Goal: Task Accomplishment & Management: Complete application form

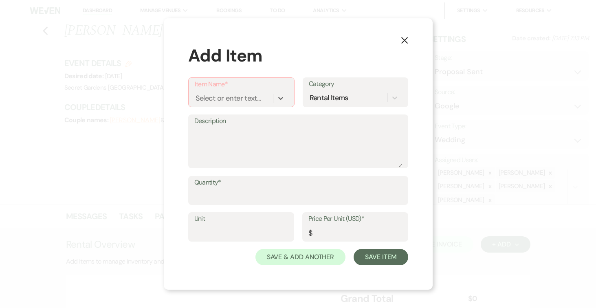
select select "6"
click at [403, 39] on use "button" at bounding box center [404, 40] width 7 height 7
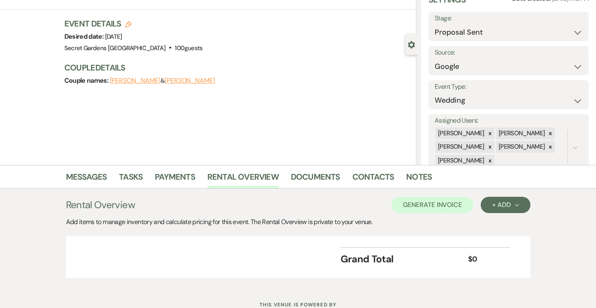
scroll to position [45, 0]
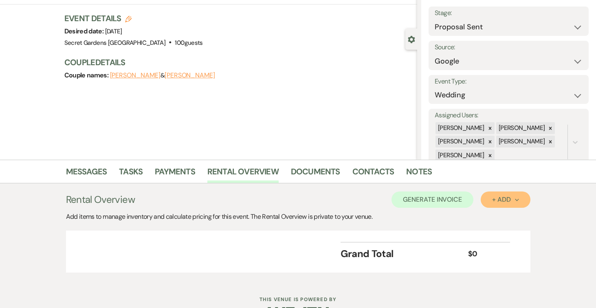
click at [513, 197] on div "+ Add Next" at bounding box center [505, 199] width 26 height 7
click at [491, 219] on button "Item" at bounding box center [501, 218] width 41 height 13
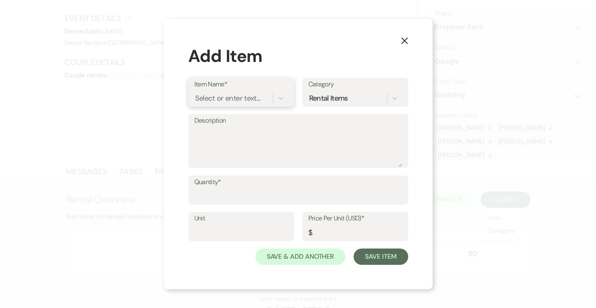
click at [231, 97] on div "Select or enter text..." at bounding box center [228, 97] width 66 height 11
type input "Base Venue Fee"
click at [227, 118] on div "+ Add "Base Venue Fee"" at bounding box center [241, 119] width 94 height 16
click at [223, 131] on textarea "Description" at bounding box center [298, 146] width 208 height 41
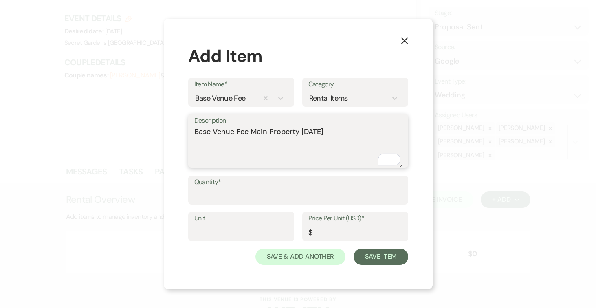
type textarea "Base Venue Fee Main Property [DATE]"
click at [249, 192] on input "Quantity*" at bounding box center [298, 196] width 208 height 16
type input "1"
click at [235, 233] on input "Unit" at bounding box center [241, 232] width 94 height 16
type input "1"
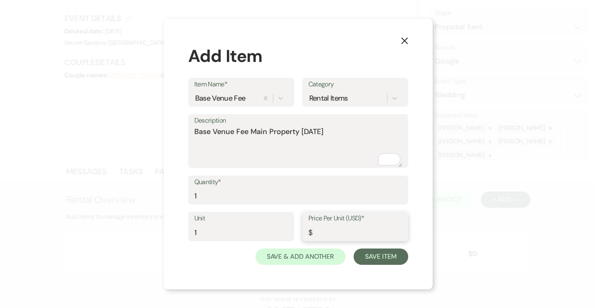
click at [329, 231] on input "Price Per Unit (USD)*" at bounding box center [355, 232] width 94 height 16
type input "4250.00"
click at [380, 260] on button "Save Item" at bounding box center [381, 257] width 54 height 16
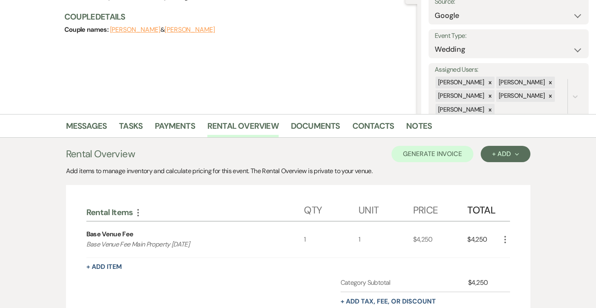
scroll to position [114, 0]
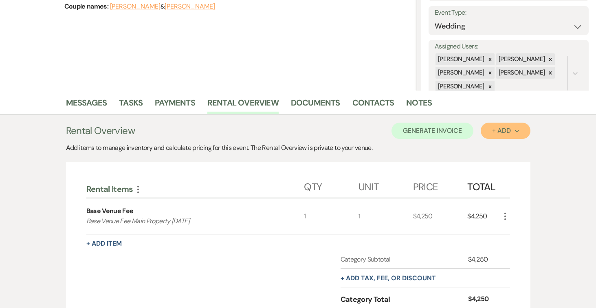
click at [519, 131] on button "+ Add Next" at bounding box center [505, 131] width 49 height 16
click at [495, 148] on button "Item" at bounding box center [501, 149] width 41 height 13
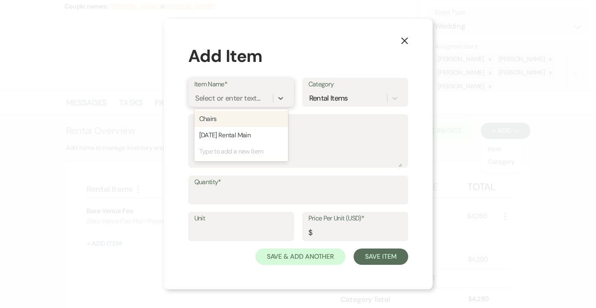
click at [242, 95] on div "Select or enter text..." at bounding box center [228, 97] width 66 height 11
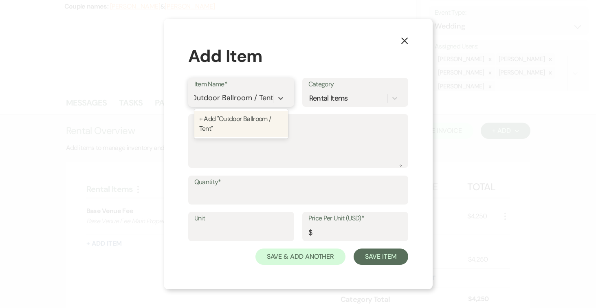
type input "Outdoor Ballroom / Tent"
click at [238, 117] on div "+ Add "Outdoor Ballroom / Tent "" at bounding box center [241, 124] width 94 height 26
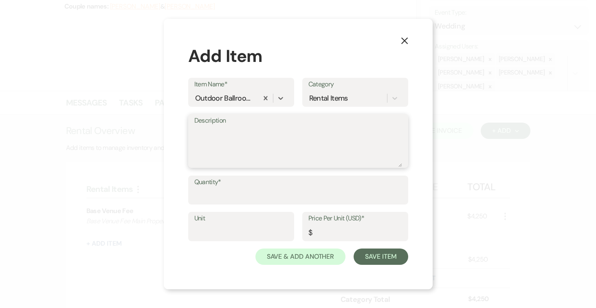
click at [233, 128] on textarea "Description" at bounding box center [298, 146] width 208 height 41
type textarea "Outdoor Ballroom / Tent (AC Included)"
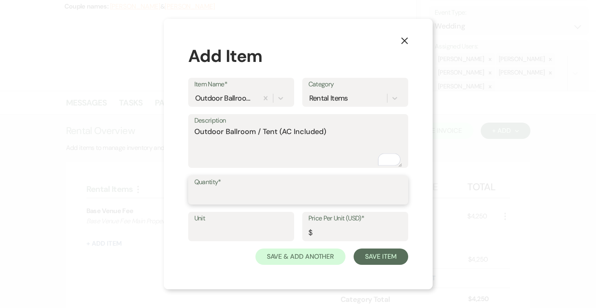
click at [235, 189] on input "Quantity*" at bounding box center [298, 196] width 208 height 16
type input "1"
click at [227, 227] on input "Unit" at bounding box center [241, 232] width 94 height 16
type input "1"
click at [337, 229] on input "Price Per Unit (USD)*" at bounding box center [355, 232] width 94 height 16
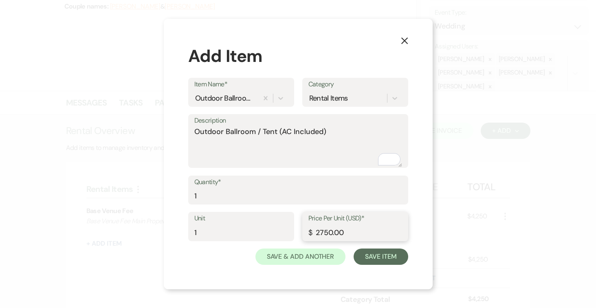
type input "2750.00"
click at [387, 255] on button "Save Item" at bounding box center [381, 257] width 54 height 16
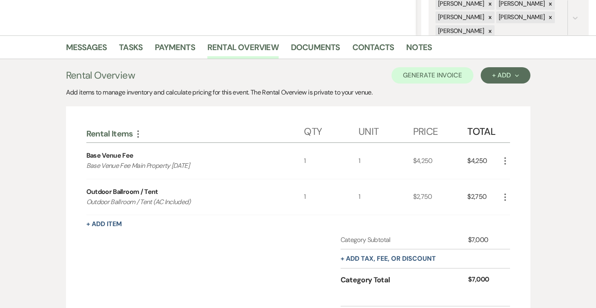
scroll to position [177, 0]
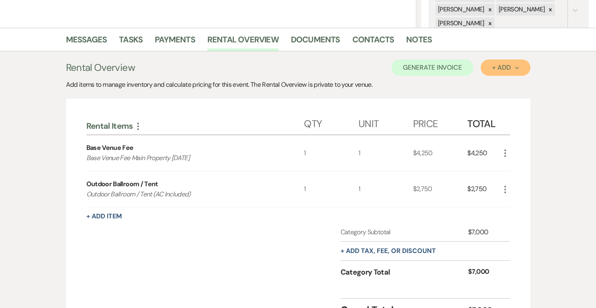
click at [517, 69] on icon "Next" at bounding box center [517, 68] width 4 height 4
click at [502, 85] on button "Item" at bounding box center [501, 86] width 41 height 13
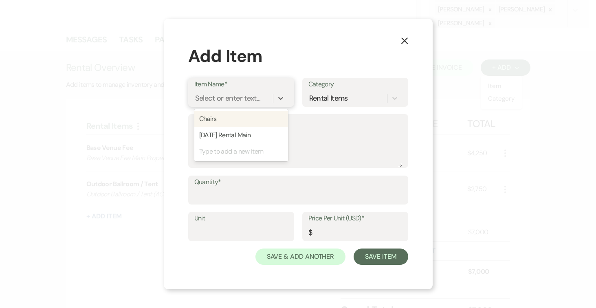
click at [227, 97] on div "Select or enter text..." at bounding box center [228, 97] width 66 height 11
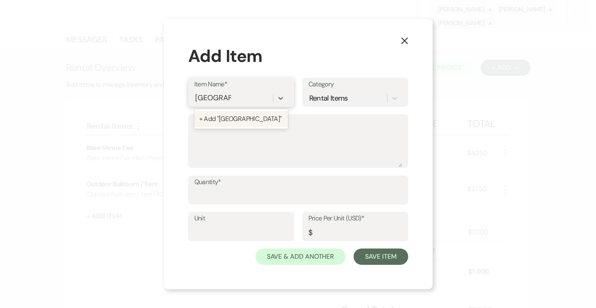
type input "Valet Parking"
click at [232, 117] on div "+ Add "Valet Parking"" at bounding box center [241, 119] width 94 height 16
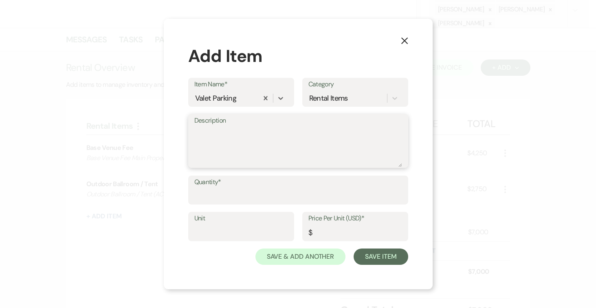
click at [232, 128] on textarea "Description" at bounding box center [298, 146] width 208 height 41
type textarea "Valet Parking Fee for 76-150 guests"
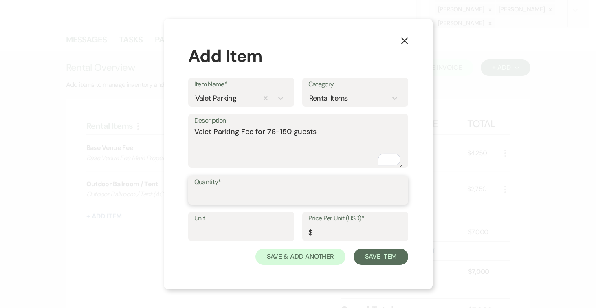
click at [256, 190] on input "Quantity*" at bounding box center [298, 196] width 208 height 16
type input "1"
click at [241, 230] on input "Unit" at bounding box center [241, 232] width 94 height 16
type input "1"
click at [337, 235] on input "Price Per Unit (USD)*" at bounding box center [355, 232] width 94 height 16
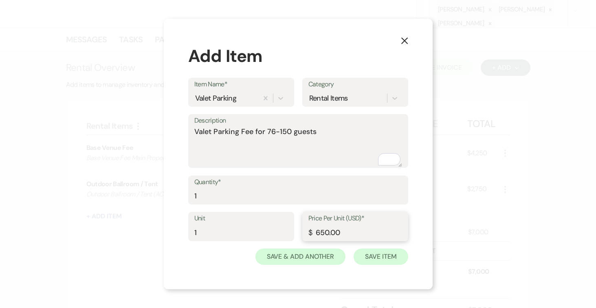
type input "650.00"
click at [382, 256] on button "Save Item" at bounding box center [381, 257] width 54 height 16
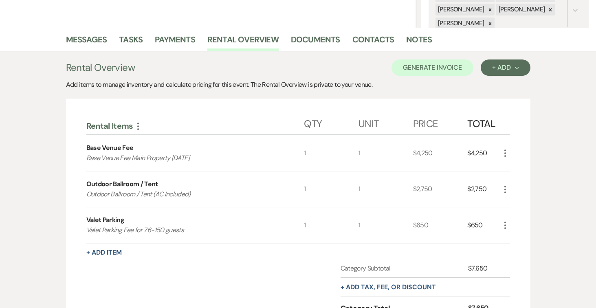
scroll to position [294, 0]
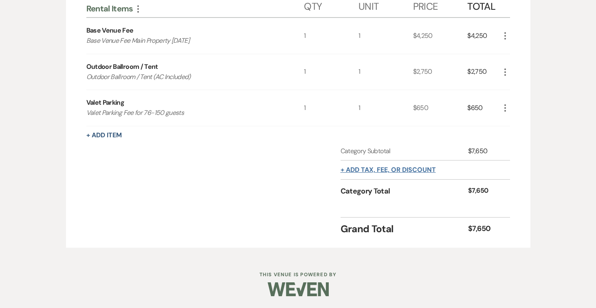
click at [410, 171] on button "+ Add tax, fee, or discount" at bounding box center [388, 170] width 95 height 7
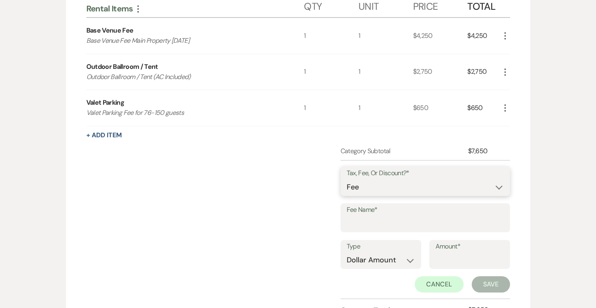
click at [489, 187] on select "Fee Discount Tax" at bounding box center [425, 187] width 157 height 16
select select "2"
click at [347, 179] on select "Fee Discount Tax" at bounding box center [425, 187] width 157 height 16
click at [381, 220] on input "Fee Name*" at bounding box center [425, 224] width 157 height 16
type input "Discount Outdoor Ballroom / Tent"
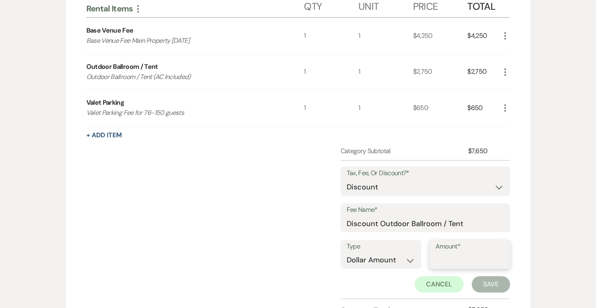
click at [453, 255] on input "Amount*" at bounding box center [470, 260] width 68 height 16
type input "250.00"
click at [486, 283] on button "Save" at bounding box center [491, 284] width 38 height 16
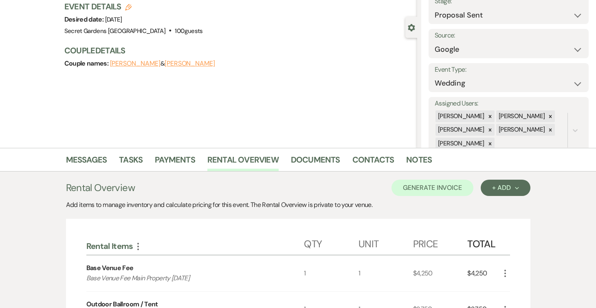
scroll to position [0, 0]
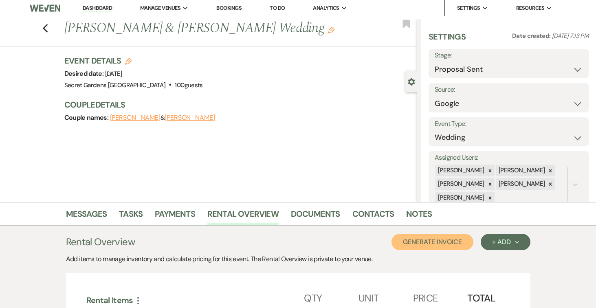
click at [438, 242] on button "Generate Invoice" at bounding box center [433, 242] width 82 height 16
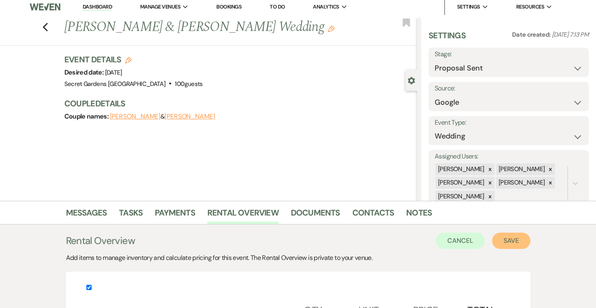
click at [510, 238] on button "Save" at bounding box center [511, 241] width 38 height 16
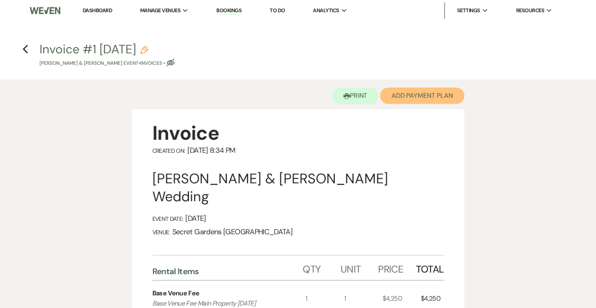
click at [417, 101] on button "Add Payment Plan" at bounding box center [422, 96] width 84 height 16
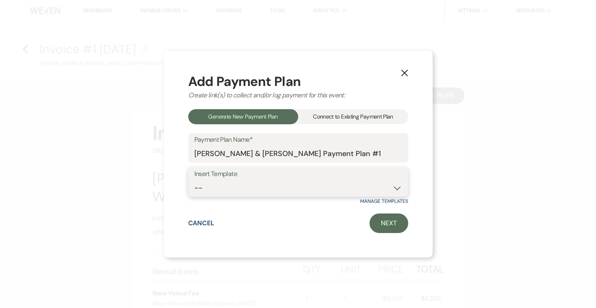
click at [399, 189] on select "-- Test Standard Payment Plan Balance Security Early Access Bridal Suite" at bounding box center [298, 188] width 208 height 16
select select "424"
click at [194, 180] on select "-- Test Standard Payment Plan Balance Security Early Access Bridal Suite" at bounding box center [298, 188] width 208 height 16
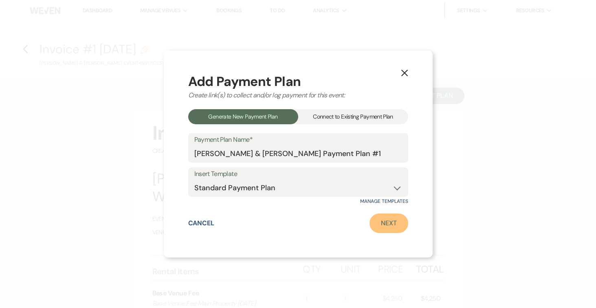
click at [385, 226] on link "Next" at bounding box center [389, 223] width 39 height 20
select select "27781"
select select "2"
select select "percentage"
select select "true"
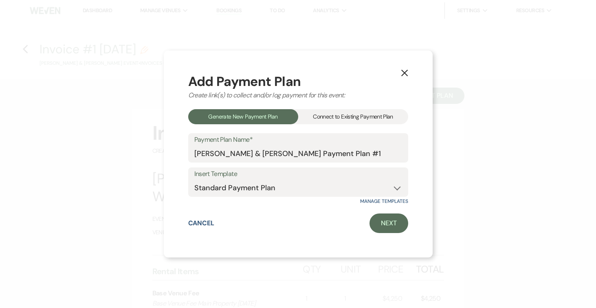
select select "2"
select select "percentage"
select select "true"
select select "client"
select select "weeks"
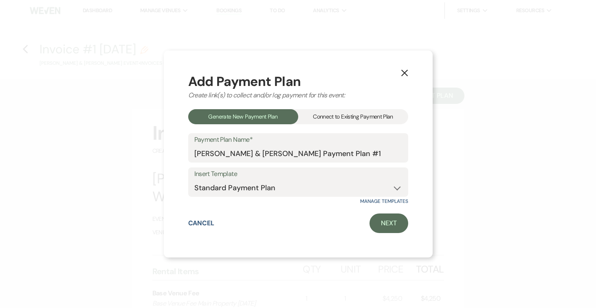
select select "client"
select select "weekly"
select select "days"
select select "afterDueDate"
select select "complete"
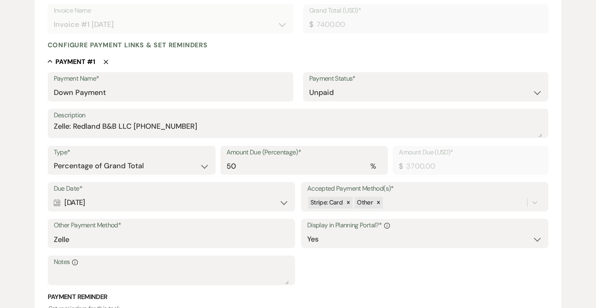
scroll to position [207, 0]
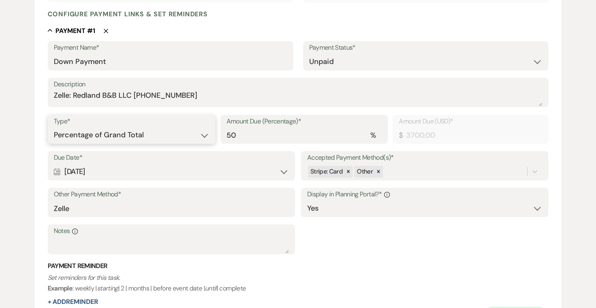
click at [202, 136] on select "Dollar Amount Percentage of Grand Total" at bounding box center [132, 135] width 156 height 16
select select "flat"
click at [54, 127] on select "Dollar Amount Percentage of Grand Total" at bounding box center [132, 135] width 156 height 16
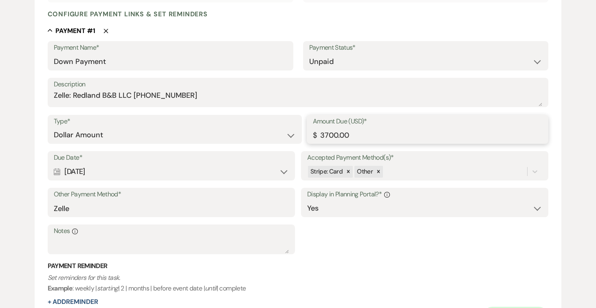
click at [418, 136] on input "3700.00" at bounding box center [428, 135] width 230 height 16
type input "3"
type input "2125.00"
click at [285, 171] on div "Calendar [DATE] Expand" at bounding box center [171, 172] width 235 height 16
select select "day"
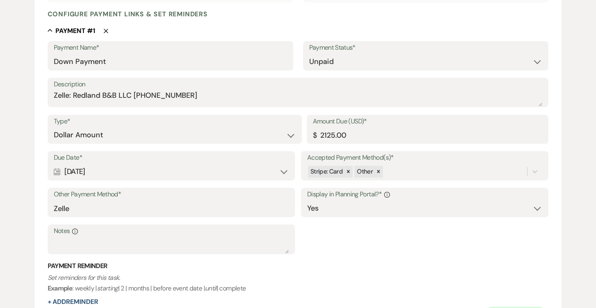
select select "afterTodaysDate"
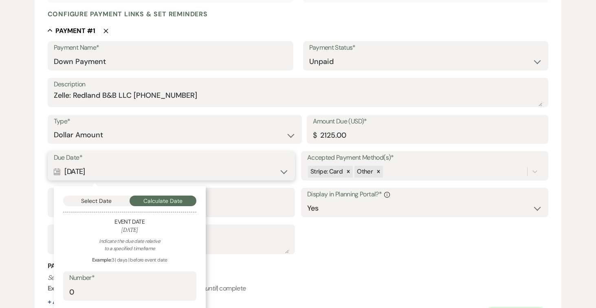
click at [98, 202] on button "Select Date" at bounding box center [96, 201] width 67 height 11
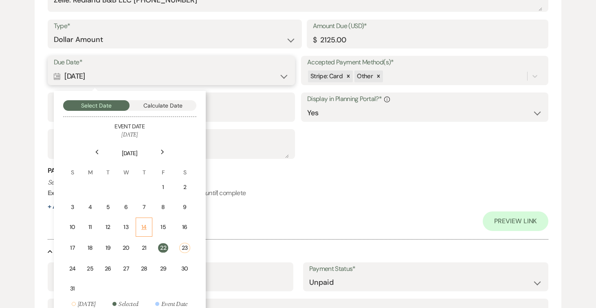
scroll to position [321, 0]
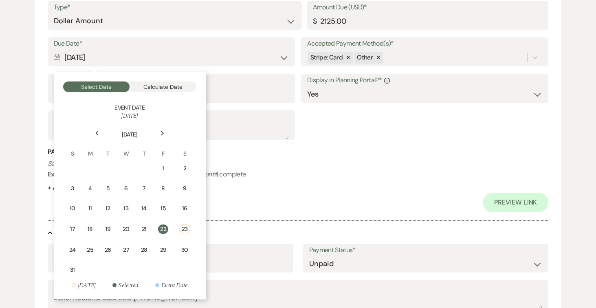
click at [69, 268] on div "31" at bounding box center [72, 270] width 7 height 9
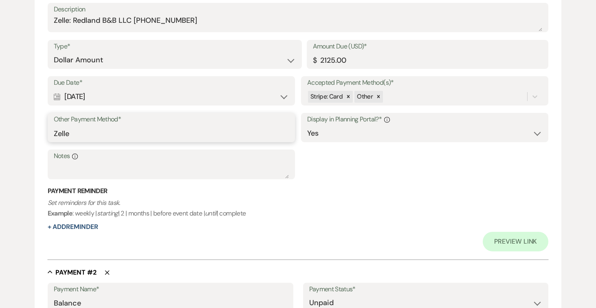
scroll to position [283, 0]
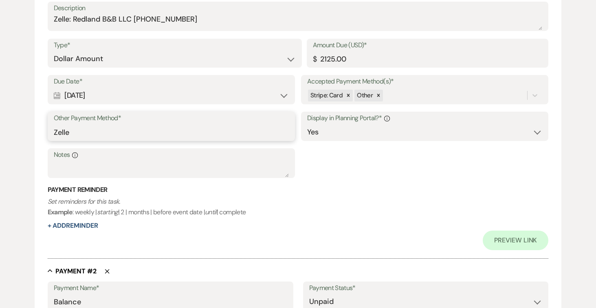
click at [113, 130] on input "Zelle" at bounding box center [171, 132] width 235 height 16
type input "Z"
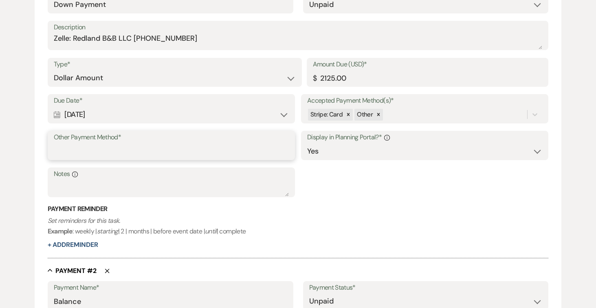
scroll to position [260, 0]
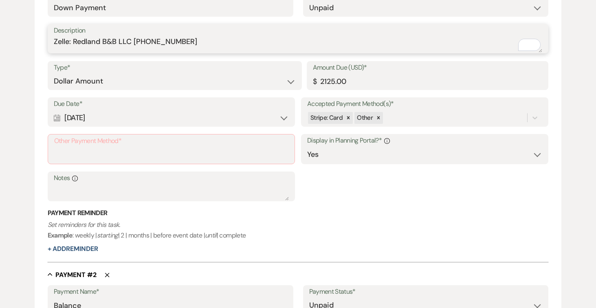
drag, startPoint x: 56, startPoint y: 41, endPoint x: 183, endPoint y: 43, distance: 126.7
click at [206, 42] on textarea "Zelle: Redland B&B LLC [PHONE_NUMBER]" at bounding box center [298, 44] width 489 height 16
click at [97, 149] on input "Other Payment Method*" at bounding box center [171, 155] width 234 height 16
paste input "Zelle: Redland B&B LLC [PHONE_NUMBER]"
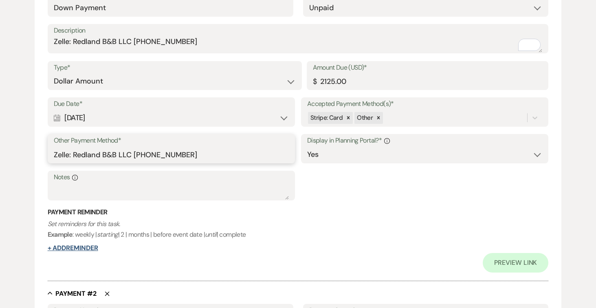
type input "Zelle: Redland B&B LLC [PHONE_NUMBER]"
click at [92, 249] on button "+ Add Reminder" at bounding box center [73, 248] width 51 height 7
select select "client"
select select "days"
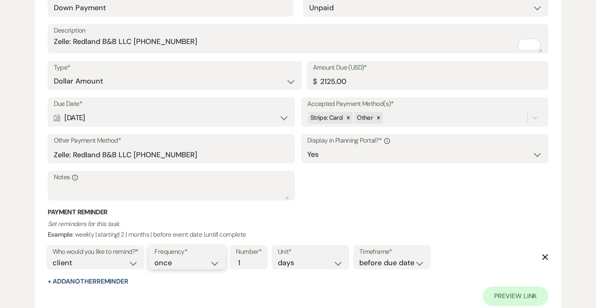
click at [217, 262] on select "once daily weekly monthly" at bounding box center [186, 262] width 65 height 11
select select "daily"
click at [156, 257] on select "once daily weekly monthly" at bounding box center [186, 262] width 65 height 11
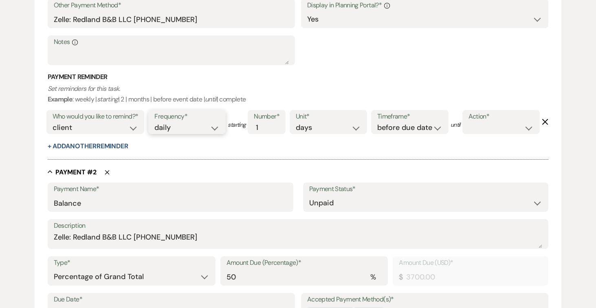
scroll to position [398, 0]
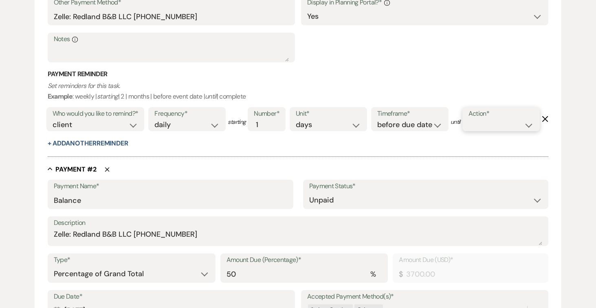
click at [469, 130] on select "complete due date custom date" at bounding box center [501, 124] width 65 height 11
select select "complete"
click at [469, 130] on select "complete due date custom date" at bounding box center [501, 124] width 65 height 11
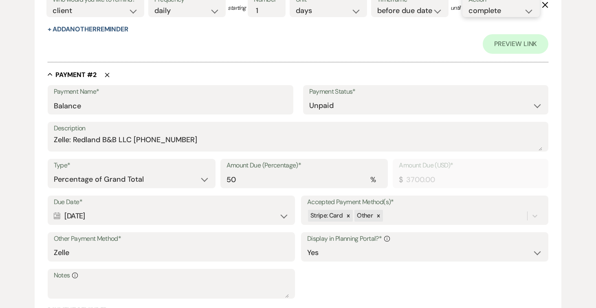
scroll to position [548, 0]
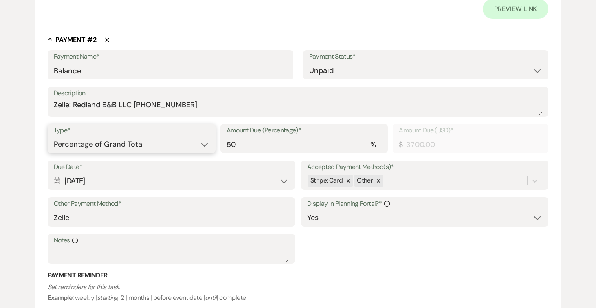
click at [202, 152] on select "Dollar Amount Percentage of Grand Total" at bounding box center [132, 144] width 156 height 16
select select "flat"
click at [54, 152] on select "Dollar Amount Percentage of Grand Total" at bounding box center [132, 144] width 156 height 16
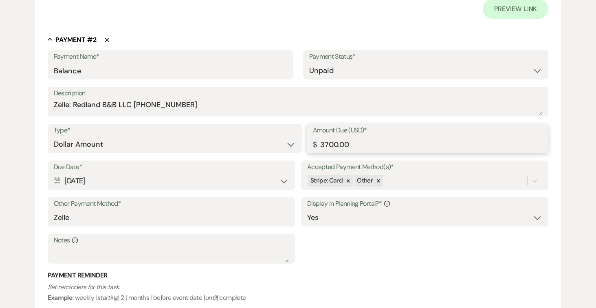
click at [366, 152] on input "3700.00" at bounding box center [428, 144] width 230 height 16
type input "3"
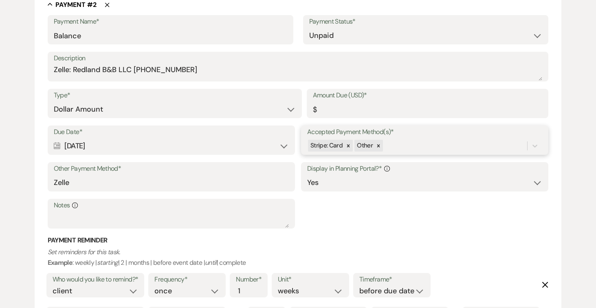
click at [536, 196] on div "Due Date* Calendar [DATE] Expand Accepted Payment Method(s)* Stripe: Card Other…" at bounding box center [298, 180] width 501 height 110
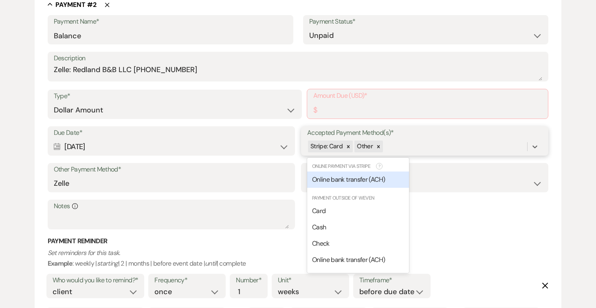
scroll to position [565, 0]
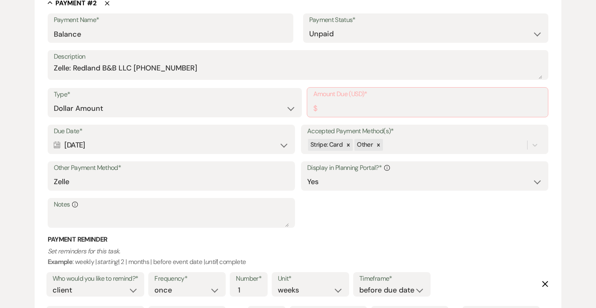
click at [451, 244] on h3 "Payment Reminder" at bounding box center [298, 239] width 501 height 9
click at [243, 191] on input "Zelle" at bounding box center [171, 183] width 235 height 16
type input "Z"
paste input "Zelle: Redland B&B LLC [PHONE_NUMBER]"
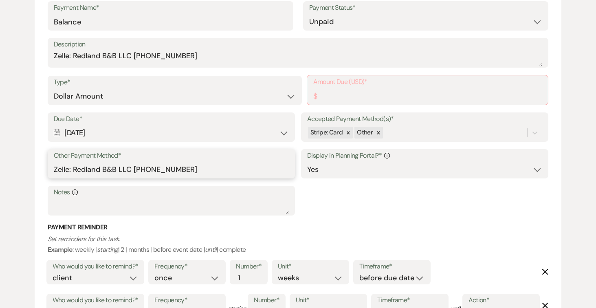
scroll to position [577, 0]
type input "Zelle: Redland B&B LLC [PHONE_NUMBER]"
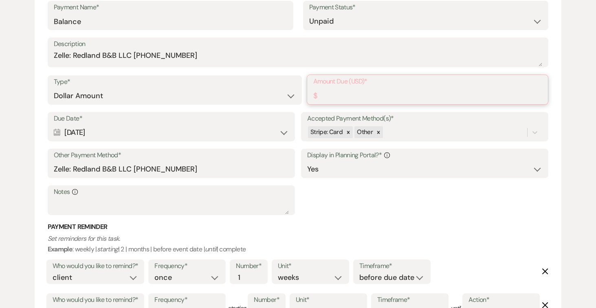
click at [350, 103] on input "Amount Due (USD)*" at bounding box center [427, 96] width 229 height 16
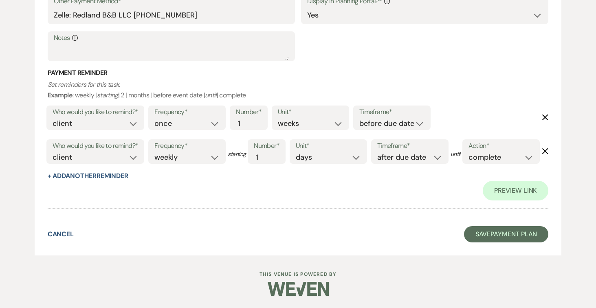
scroll to position [817, 0]
type input "5275.00"
click at [506, 236] on button "Save Payment Plan" at bounding box center [506, 234] width 85 height 16
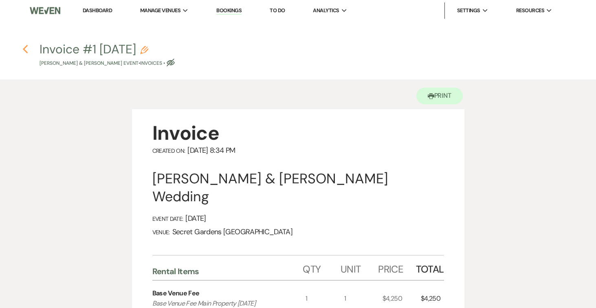
click at [25, 48] on use "button" at bounding box center [24, 49] width 5 height 9
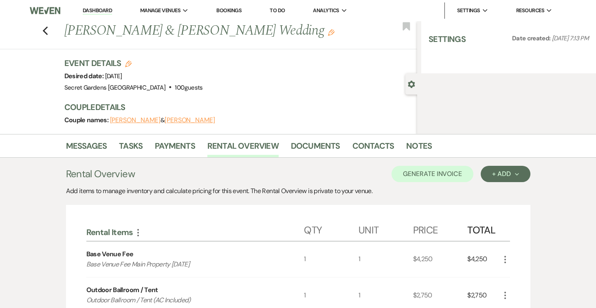
select select "6"
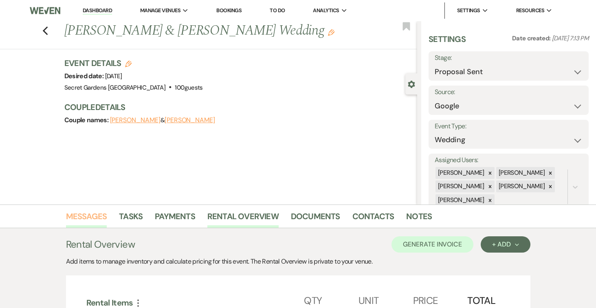
click at [90, 216] on link "Messages" at bounding box center [86, 219] width 41 height 18
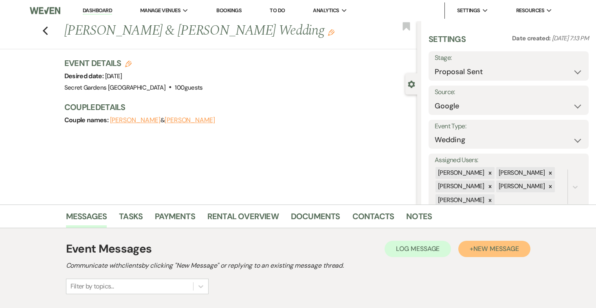
click at [510, 251] on span "New Message" at bounding box center [495, 248] width 45 height 9
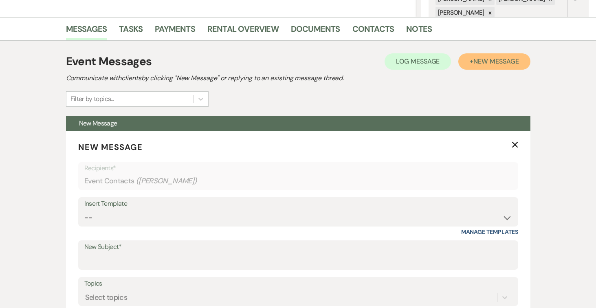
scroll to position [197, 0]
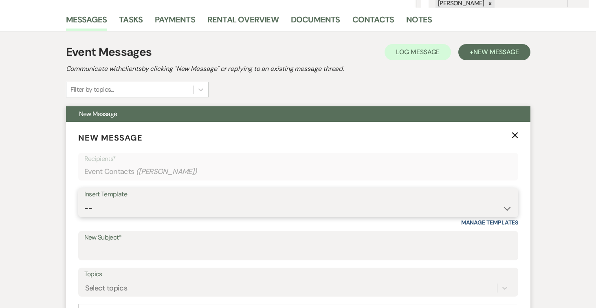
click at [507, 212] on select "-- Weven Planning Portal Introduction (Booked Events) Tour Request Response Fol…" at bounding box center [298, 208] width 428 height 16
select select "978"
click at [84, 200] on select "-- Weven Planning Portal Introduction (Booked Events) Tour Request Response Fol…" at bounding box center [298, 208] width 428 height 16
type input "Booking your event!"
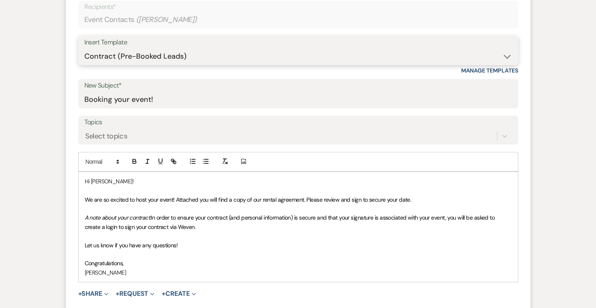
scroll to position [371, 0]
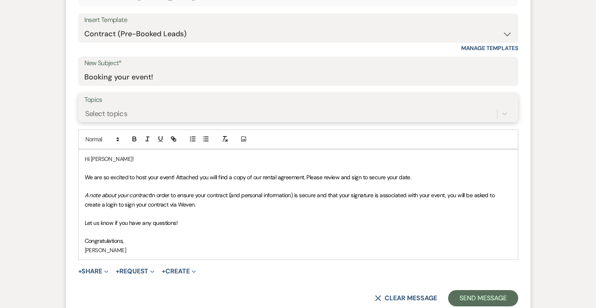
click at [370, 108] on div "Select topics" at bounding box center [290, 113] width 413 height 14
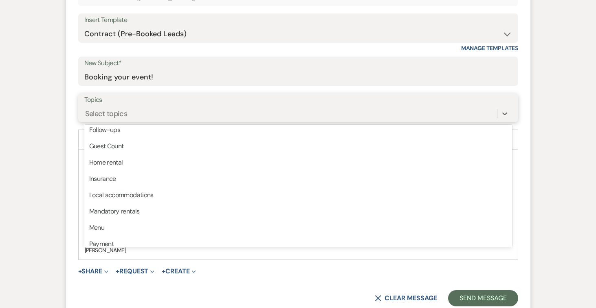
scroll to position [207, 0]
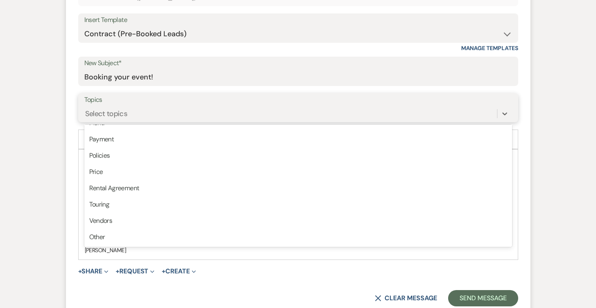
click at [332, 194] on div "Rental Agreement" at bounding box center [298, 188] width 428 height 16
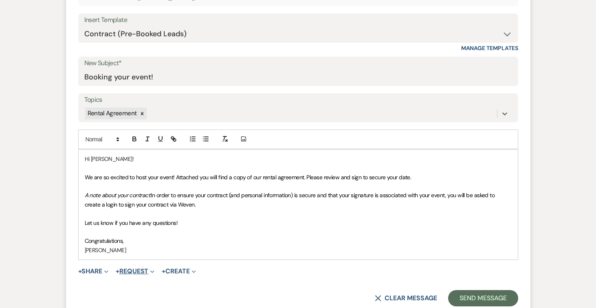
click at [141, 271] on button "+ Request Expand" at bounding box center [135, 271] width 39 height 7
click at [191, 239] on p "Congratulations," at bounding box center [298, 240] width 427 height 9
click at [91, 270] on button "+ Share Expand" at bounding box center [93, 271] width 31 height 7
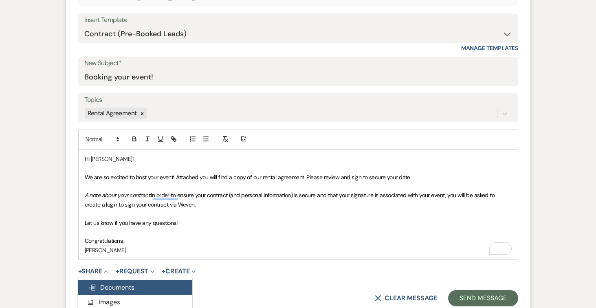
click at [96, 284] on span "Doc Upload Documents" at bounding box center [111, 287] width 46 height 9
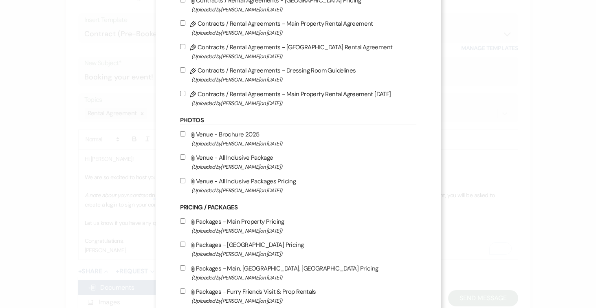
scroll to position [186, 0]
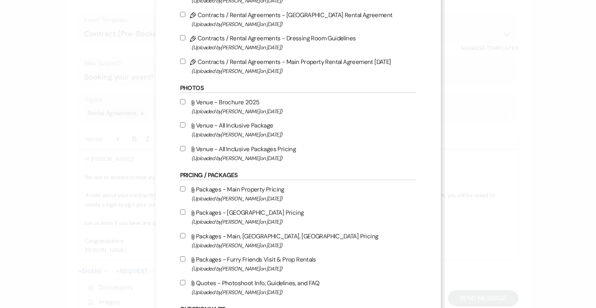
click at [181, 64] on input "Pencil Contracts / Rental Agreements - Main Property Rental Agreement 8-14-25 (…" at bounding box center [182, 61] width 5 height 5
checkbox input "true"
click at [182, 102] on input "Attach File Venue - Brochure 2025 (Uploaded by Joe Doyle on May 5th, 2025 )" at bounding box center [182, 101] width 5 height 5
checkbox input "true"
click at [183, 127] on input "Attach File Venue - All Inclusive Package (Uploaded by Joe Doyle on Jun 14th, 2…" at bounding box center [182, 124] width 5 height 5
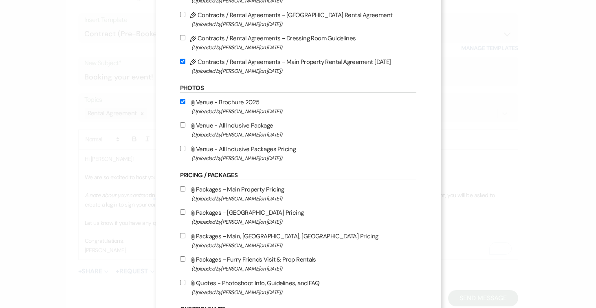
checkbox input "true"
click at [183, 150] on input "Attach File Venue - All Inclusive Packages Pricing (Uploaded by Joe Doyle on Ju…" at bounding box center [182, 148] width 5 height 5
checkbox input "true"
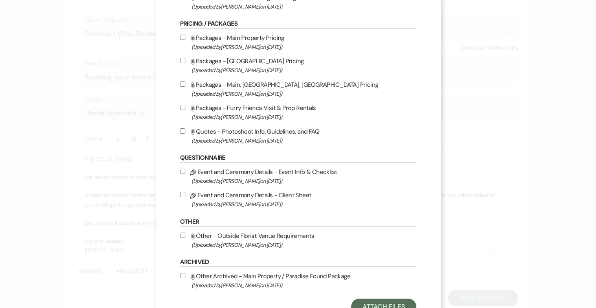
scroll to position [372, 0]
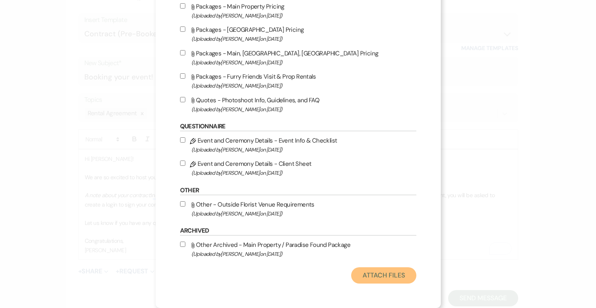
click at [393, 270] on button "Attach Files" at bounding box center [383, 275] width 65 height 16
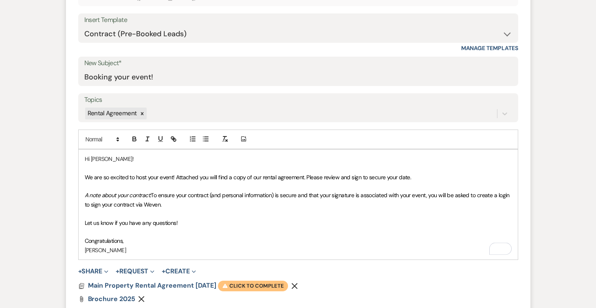
click at [264, 284] on span "Warning Click to complete" at bounding box center [253, 286] width 70 height 11
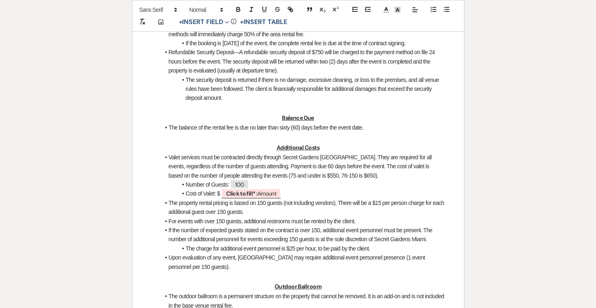
scroll to position [668, 0]
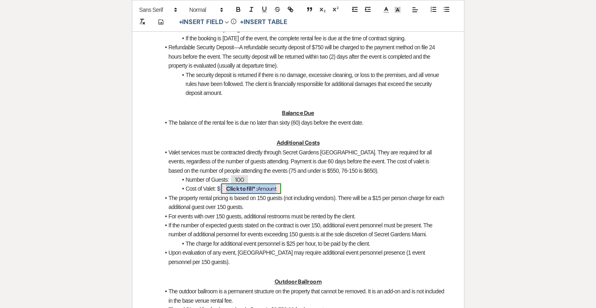
click at [256, 192] on b "Click to fill* :" at bounding box center [241, 188] width 31 height 7
select select "owner"
select select "Amount"
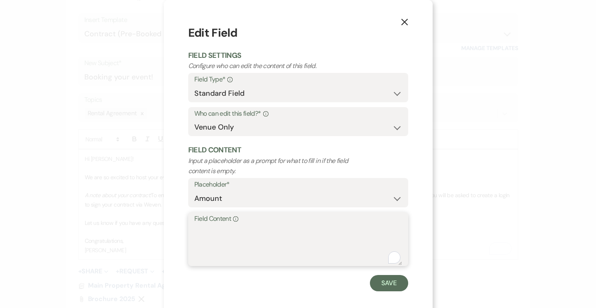
click at [250, 238] on textarea "Field Content Info" at bounding box center [298, 244] width 208 height 41
type textarea "650.00"
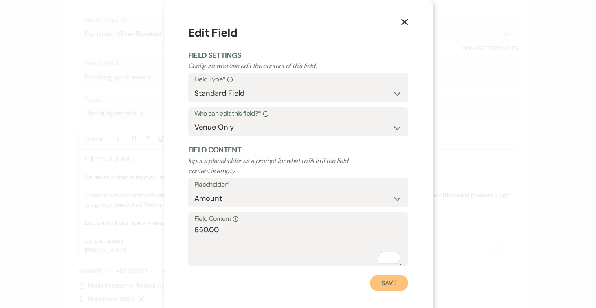
click at [388, 282] on button "Save" at bounding box center [389, 283] width 38 height 16
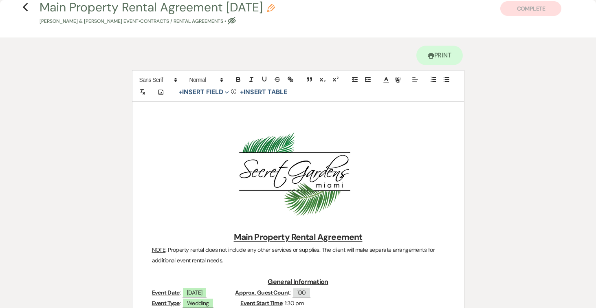
scroll to position [0, 0]
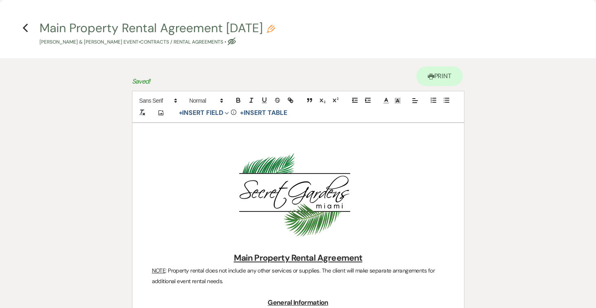
click at [23, 24] on icon "Previous" at bounding box center [25, 28] width 6 height 10
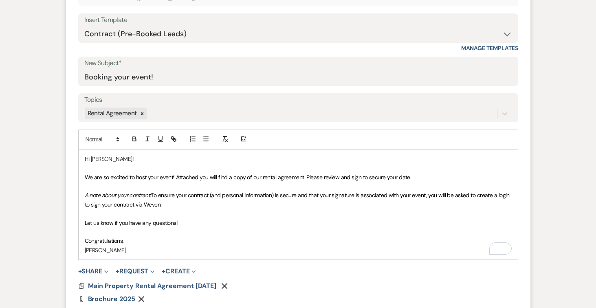
drag, startPoint x: 114, startPoint y: 158, endPoint x: 119, endPoint y: 158, distance: 4.6
click at [114, 158] on p "Hi Maryjane!" at bounding box center [298, 158] width 427 height 9
drag, startPoint x: 90, startPoint y: 156, endPoint x: 118, endPoint y: 166, distance: 30.2
click at [90, 156] on p "Hi Maryjane & John" at bounding box center [298, 158] width 427 height 9
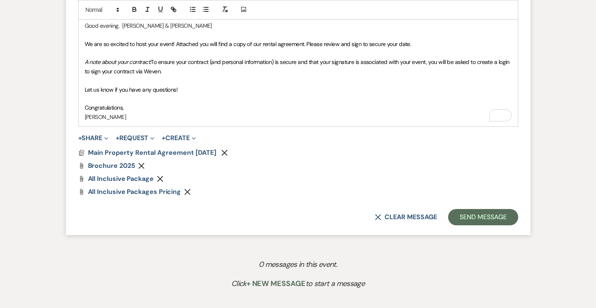
scroll to position [502, 0]
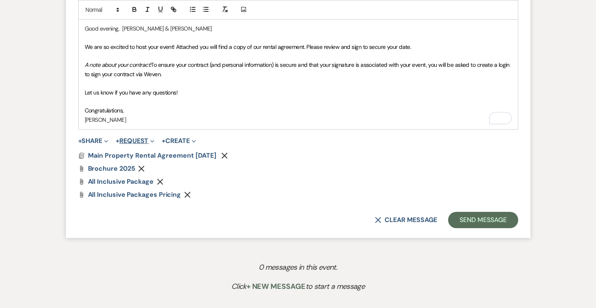
click at [148, 140] on button "+ Request Expand" at bounding box center [135, 141] width 39 height 7
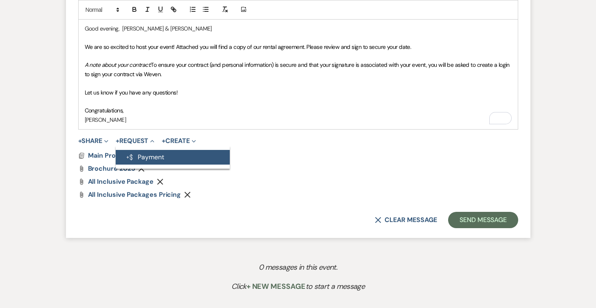
click at [155, 154] on button "Generate Payment Payment" at bounding box center [173, 157] width 114 height 15
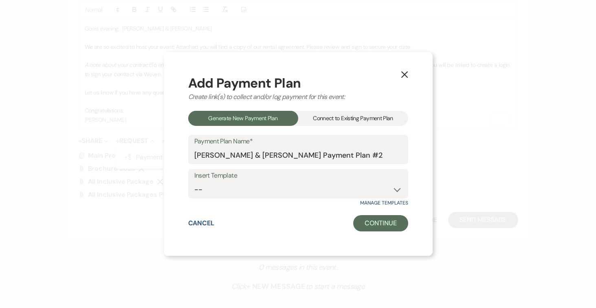
click at [356, 120] on div "Connect to Existing Payment Plan" at bounding box center [353, 118] width 110 height 15
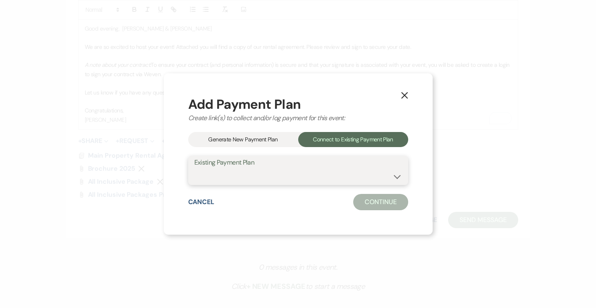
click at [398, 175] on select "[PERSON_NAME] & [PERSON_NAME] Payment Plan #1" at bounding box center [298, 176] width 208 height 16
select select "24939"
click at [194, 168] on select "[PERSON_NAME] & [PERSON_NAME] Payment Plan #1" at bounding box center [298, 176] width 208 height 16
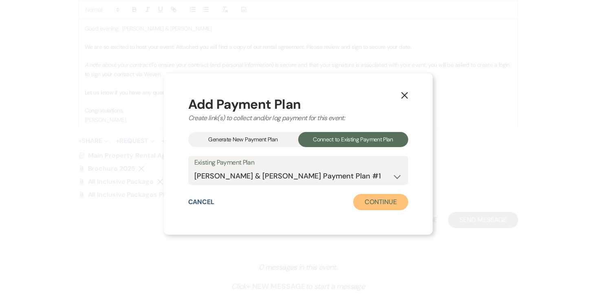
click at [377, 202] on button "Continue" at bounding box center [380, 202] width 55 height 16
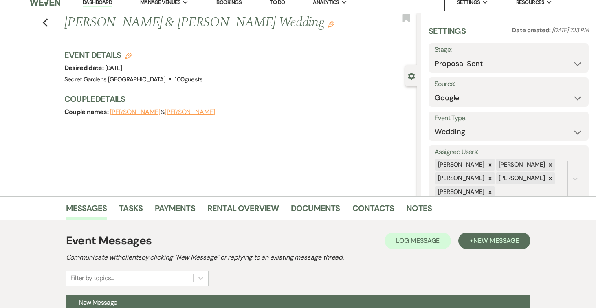
scroll to position [0, 0]
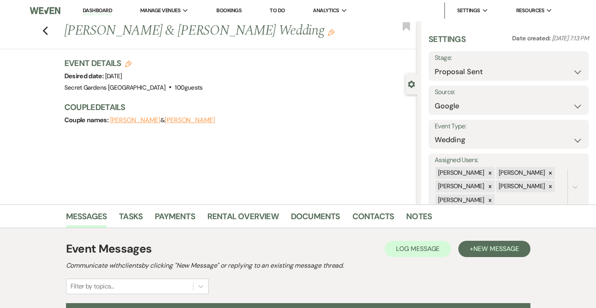
click at [125, 62] on icon "Edit" at bounding box center [128, 64] width 7 height 7
select select "834"
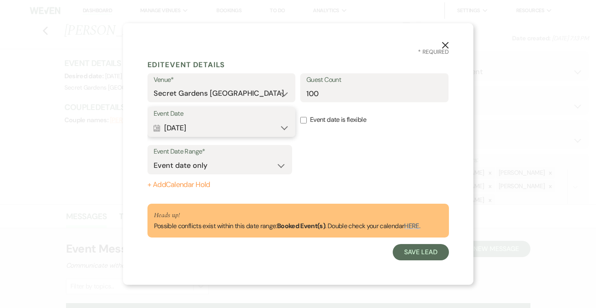
click at [285, 128] on button "Calendar May 09, 2026 Expand" at bounding box center [222, 128] width 136 height 16
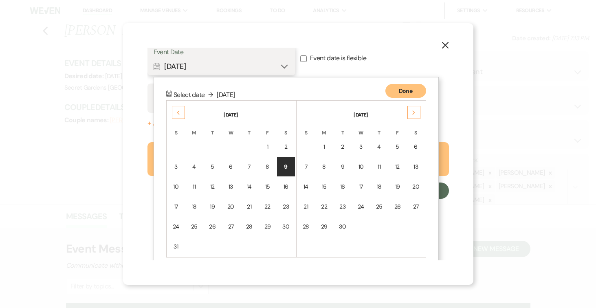
scroll to position [71, 0]
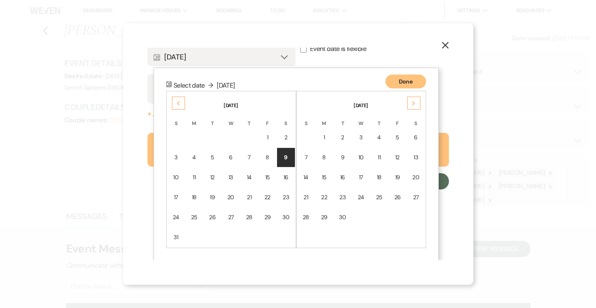
click at [173, 102] on div "Previous" at bounding box center [178, 103] width 13 height 13
click at [248, 158] on div "9" at bounding box center [249, 157] width 7 height 9
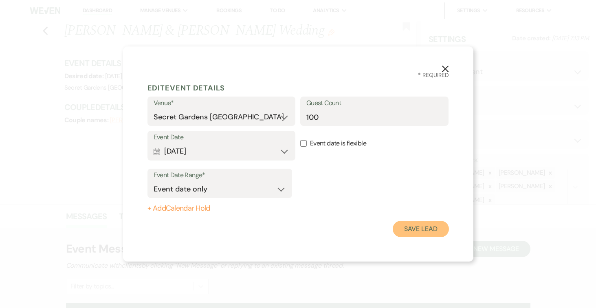
click at [407, 229] on button "Save Lead" at bounding box center [421, 229] width 56 height 16
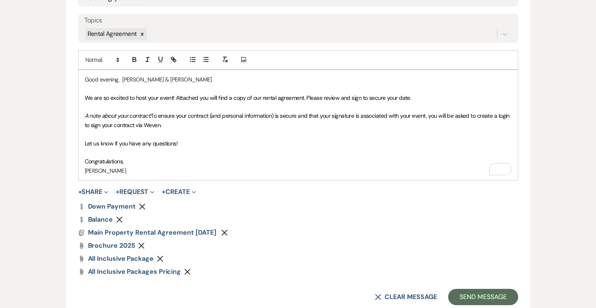
scroll to position [451, 0]
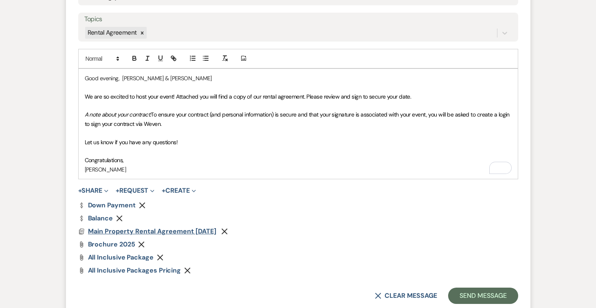
click at [180, 229] on span "Main Property Rental Agreement 8-14-25" at bounding box center [152, 231] width 128 height 9
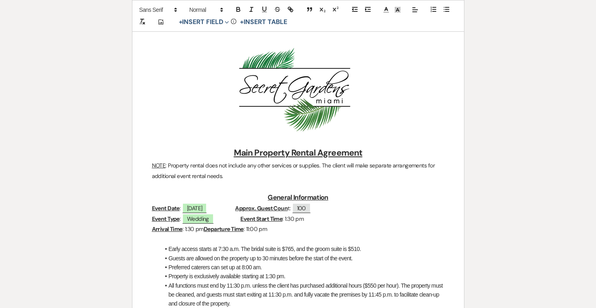
scroll to position [0, 0]
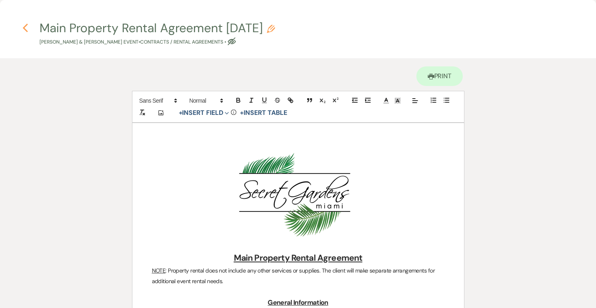
click at [28, 28] on h4 "Previous Main Property Rental Agreement 8-14-25 Pencil Maryjane Stockford & Joh…" at bounding box center [298, 33] width 587 height 26
click at [23, 26] on icon "Previous" at bounding box center [25, 28] width 6 height 10
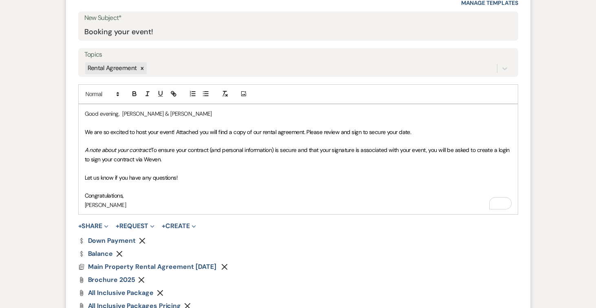
scroll to position [422, 0]
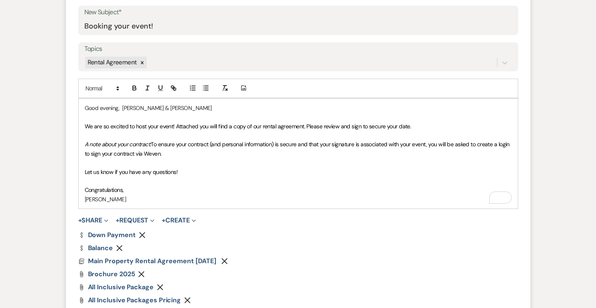
click at [145, 192] on p "Congratulations," at bounding box center [298, 189] width 427 height 9
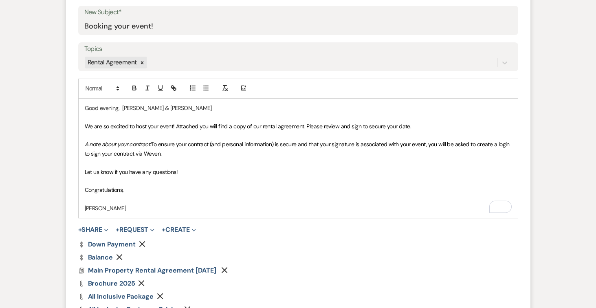
click at [130, 210] on p "[PERSON_NAME]" at bounding box center [298, 208] width 427 height 9
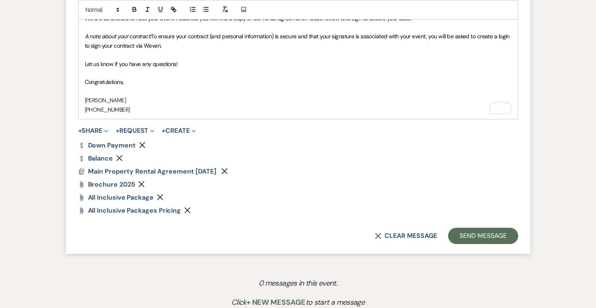
scroll to position [609, 0]
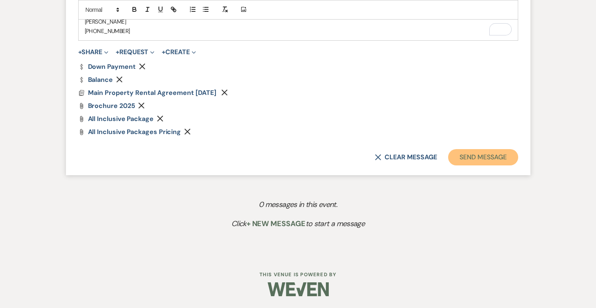
click at [490, 155] on button "Send Message" at bounding box center [483, 157] width 70 height 16
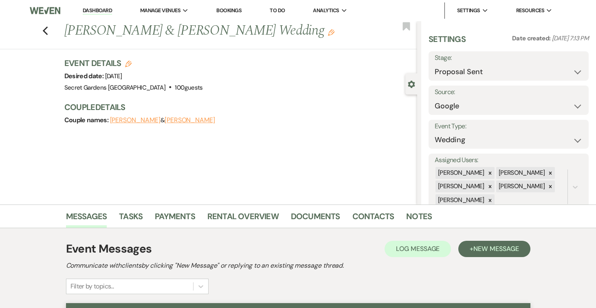
scroll to position [0, 0]
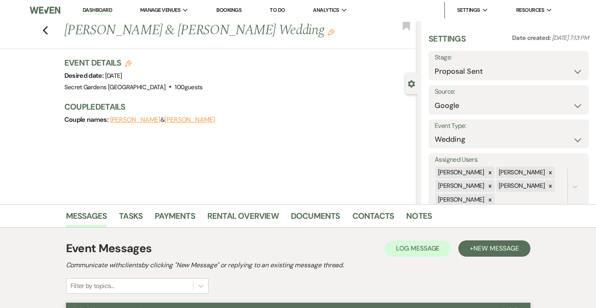
click at [94, 11] on link "Dashboard" at bounding box center [97, 11] width 29 height 8
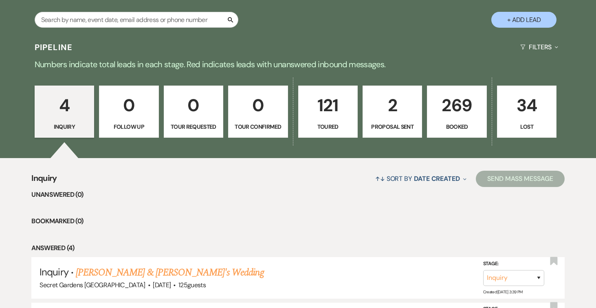
scroll to position [149, 0]
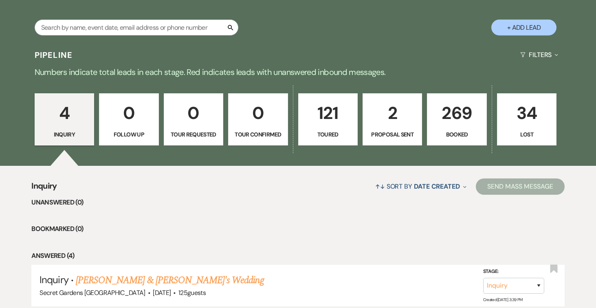
click at [388, 122] on p "2" at bounding box center [392, 112] width 49 height 27
select select "6"
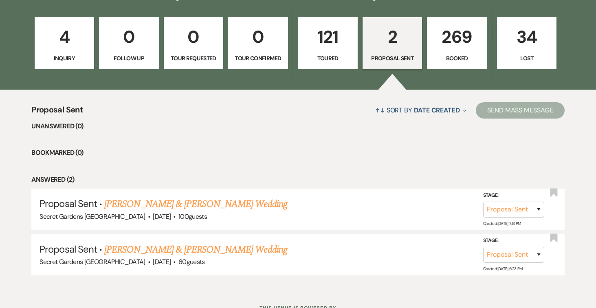
scroll to position [230, 0]
